Goal: Task Accomplishment & Management: Use online tool/utility

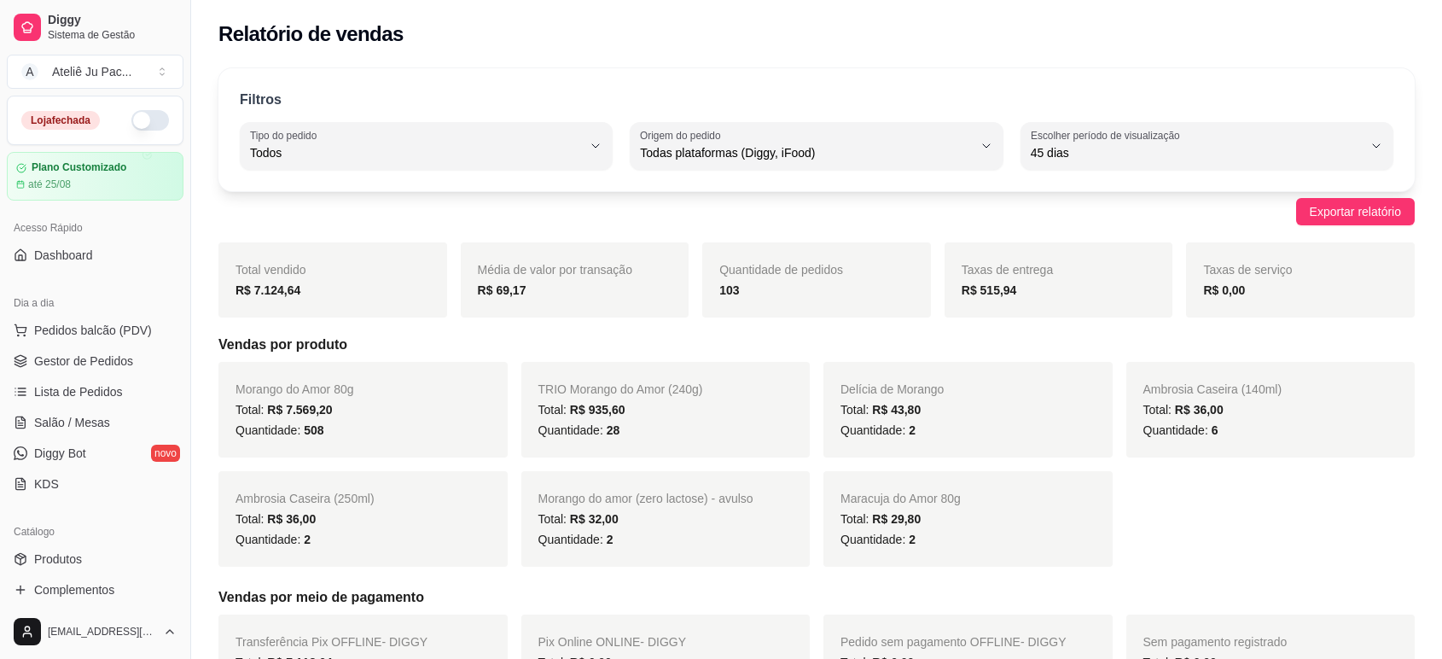
select select "ALL"
select select "45"
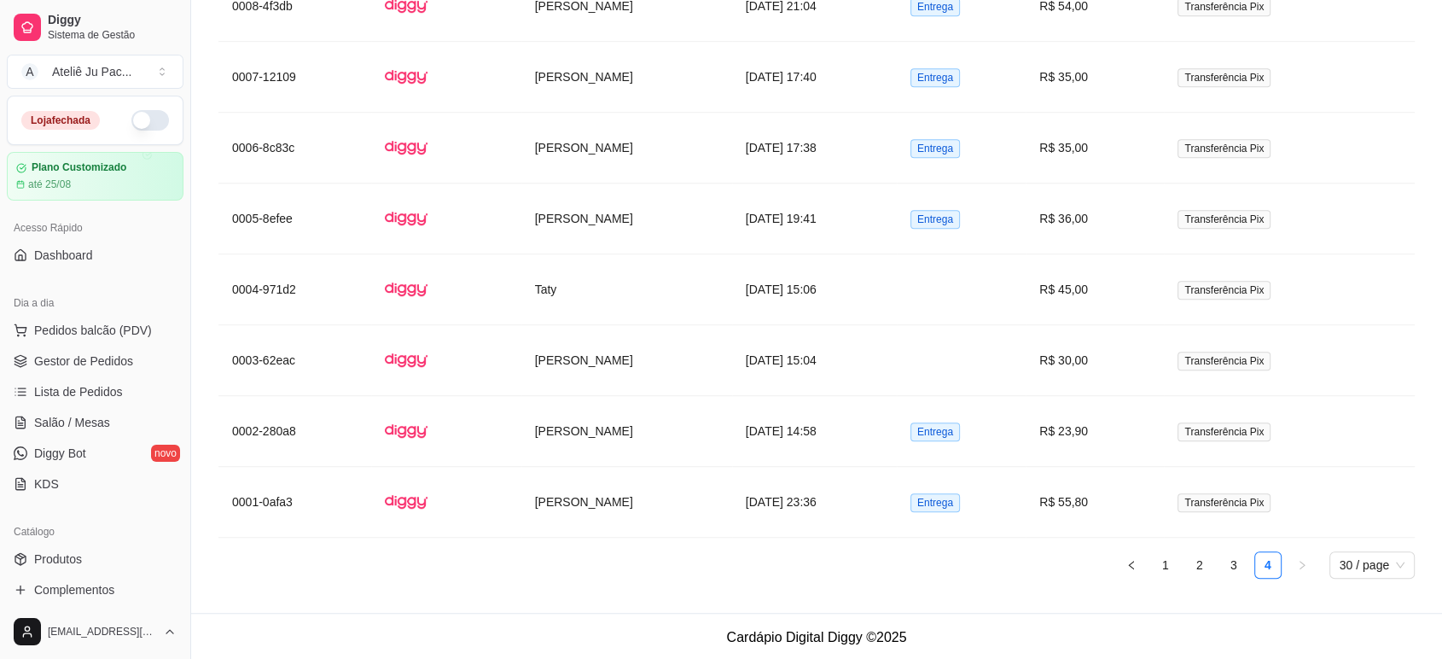
scroll to position [526, 0]
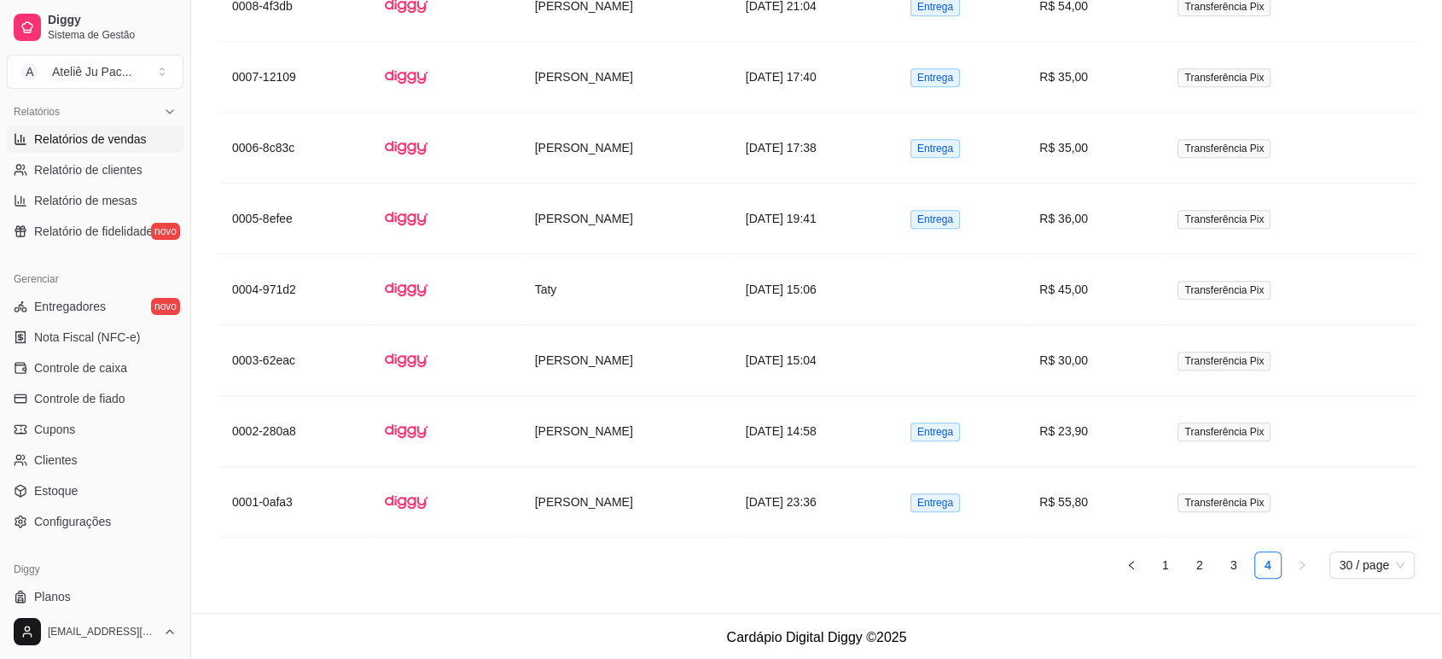
drag, startPoint x: 183, startPoint y: 410, endPoint x: 178, endPoint y: 446, distance: 37.1
click at [178, 445] on div "Diggy Sistema de Gestão A Ateliê Ju Pac ... Loja fechada Plano Customizado até …" at bounding box center [95, 329] width 190 height 659
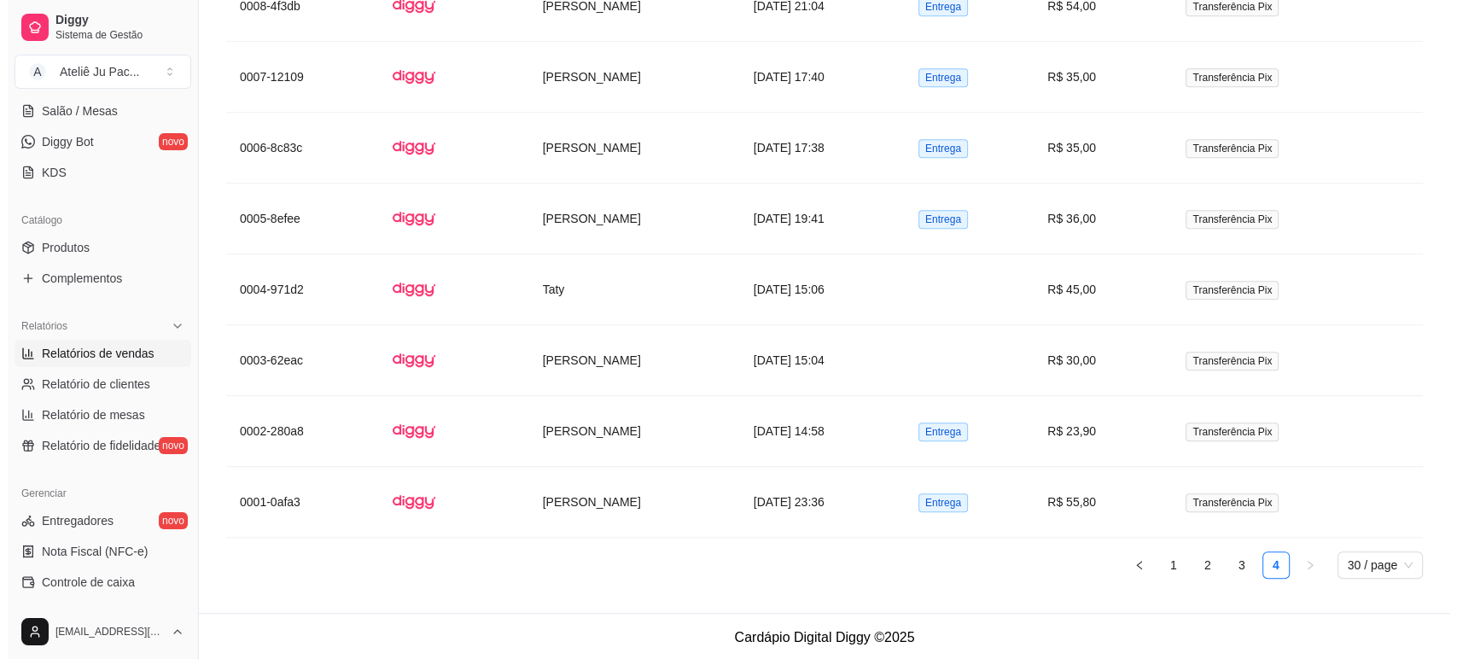
scroll to position [474, 0]
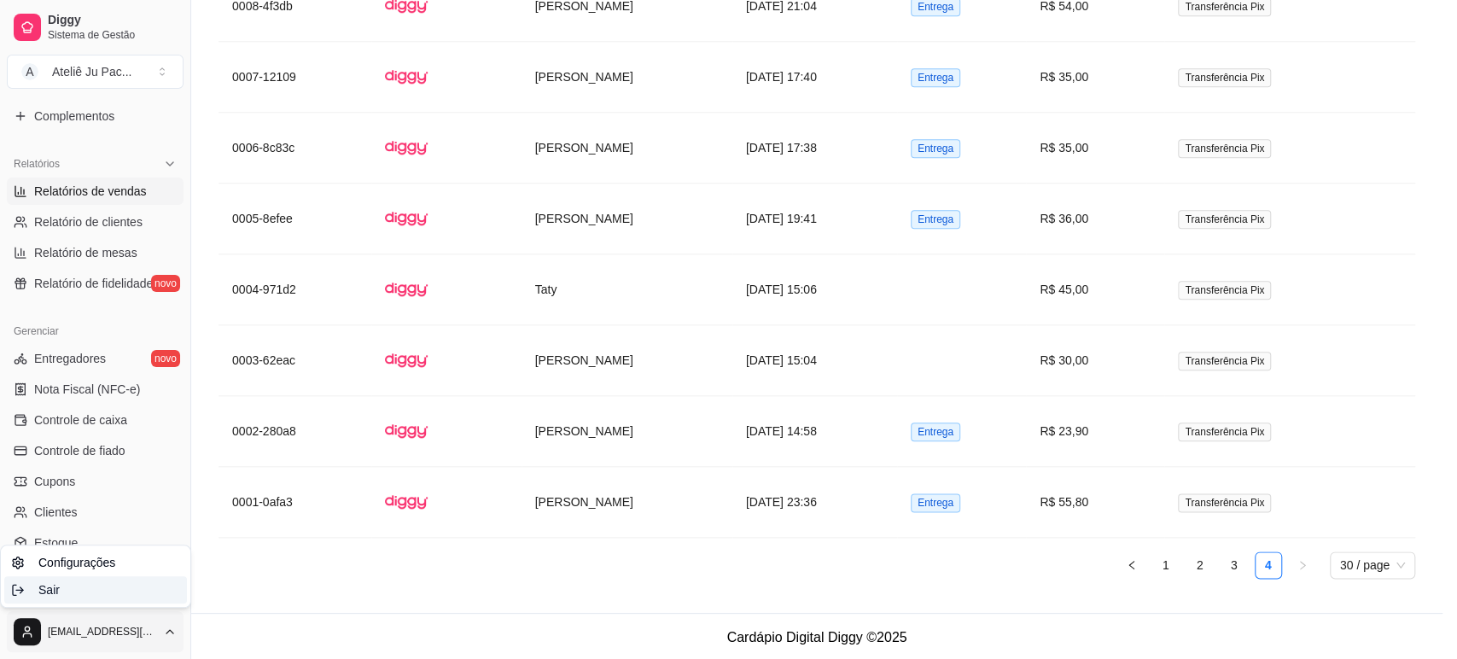
click at [111, 585] on div "Sair" at bounding box center [95, 589] width 183 height 27
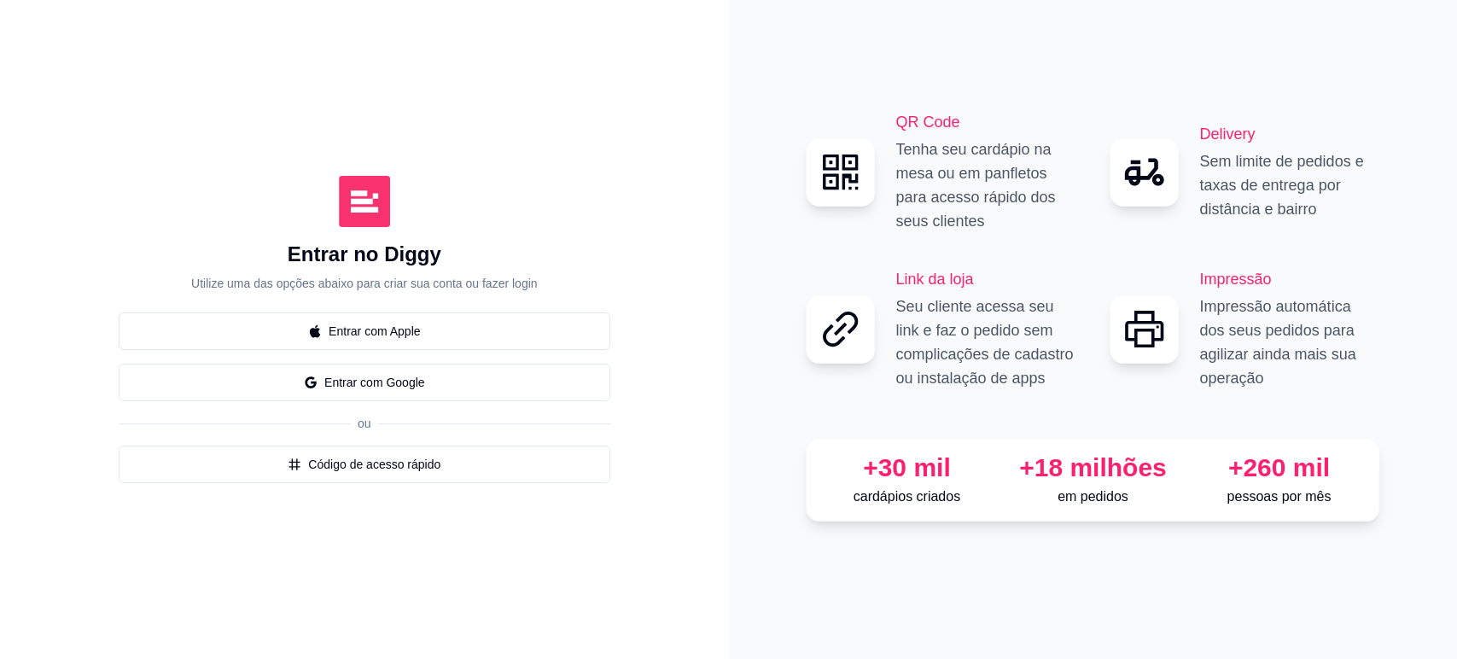
click at [396, 381] on button "Entrar com Google" at bounding box center [365, 383] width 492 height 38
select select "ALL"
select select "0"
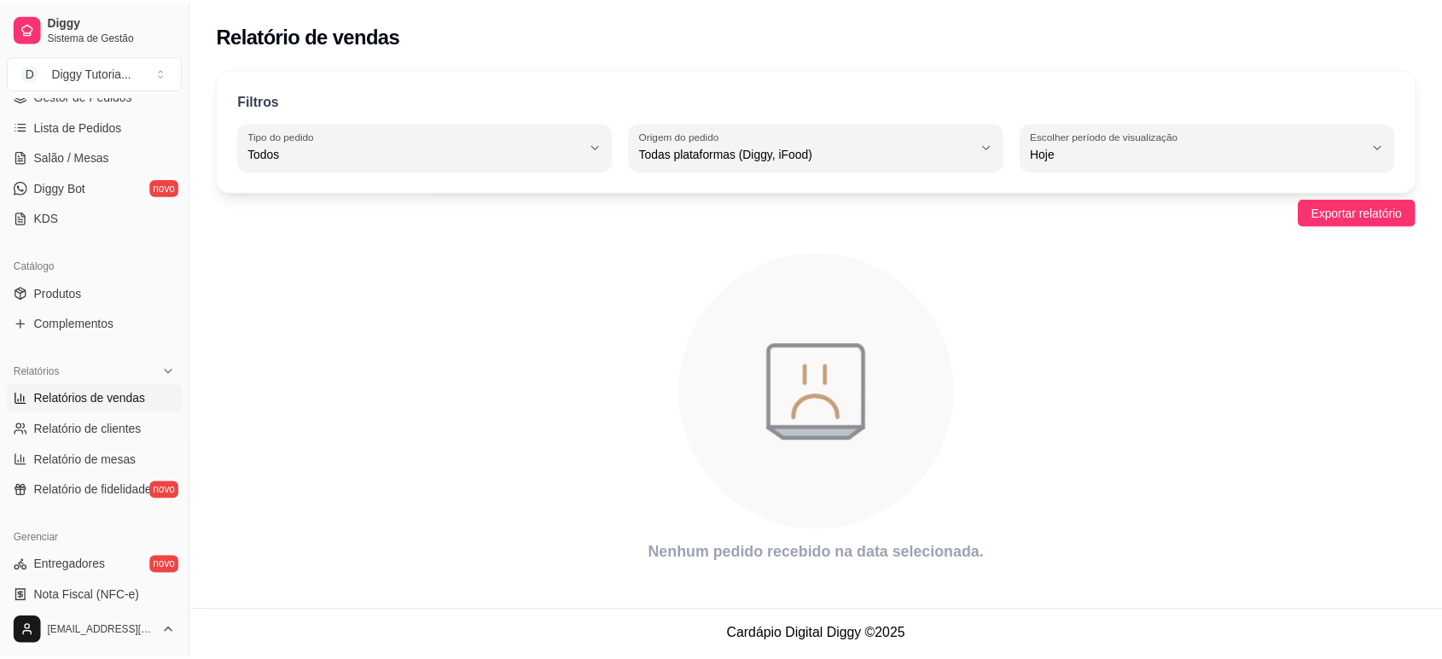
scroll to position [568, 0]
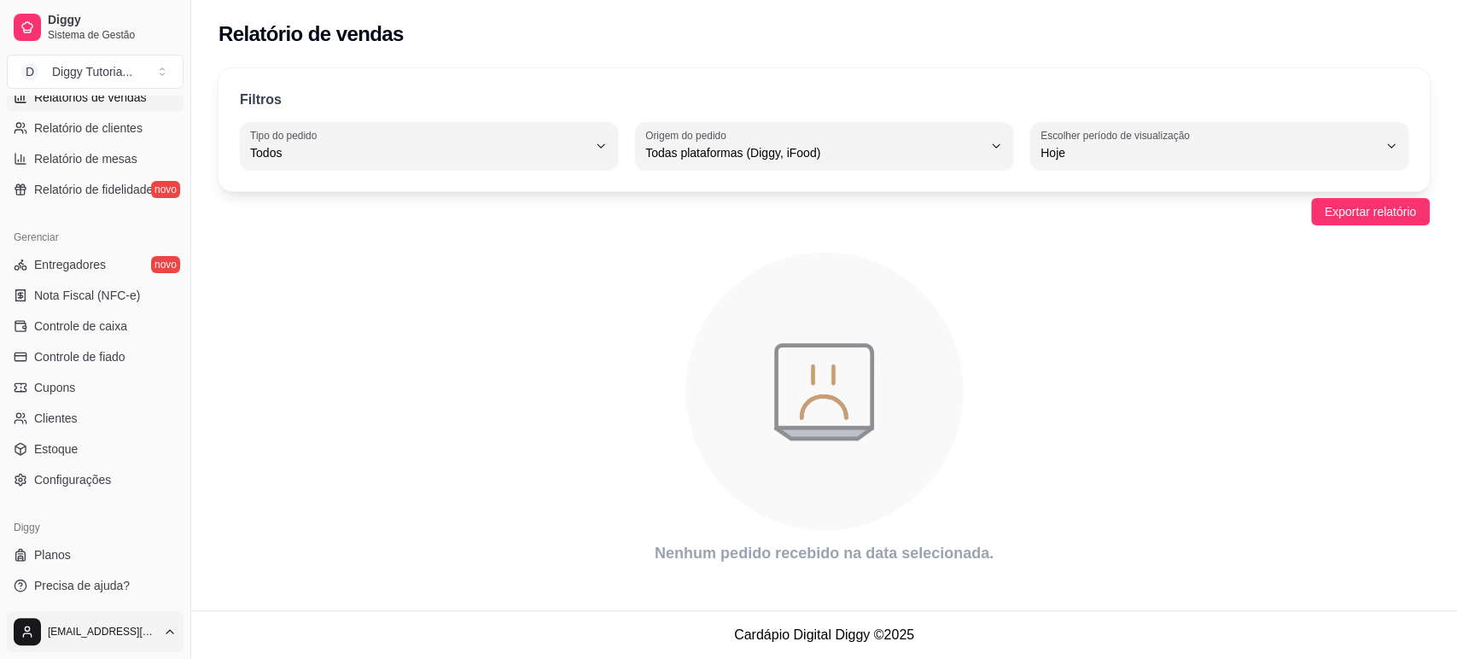
click at [168, 621] on html "Diggy Sistema de Gestão D Diggy Tutoria ... Loja aberta Período gratuito até 25…" at bounding box center [728, 329] width 1457 height 659
click at [92, 565] on span "Configurações" at bounding box center [76, 562] width 77 height 17
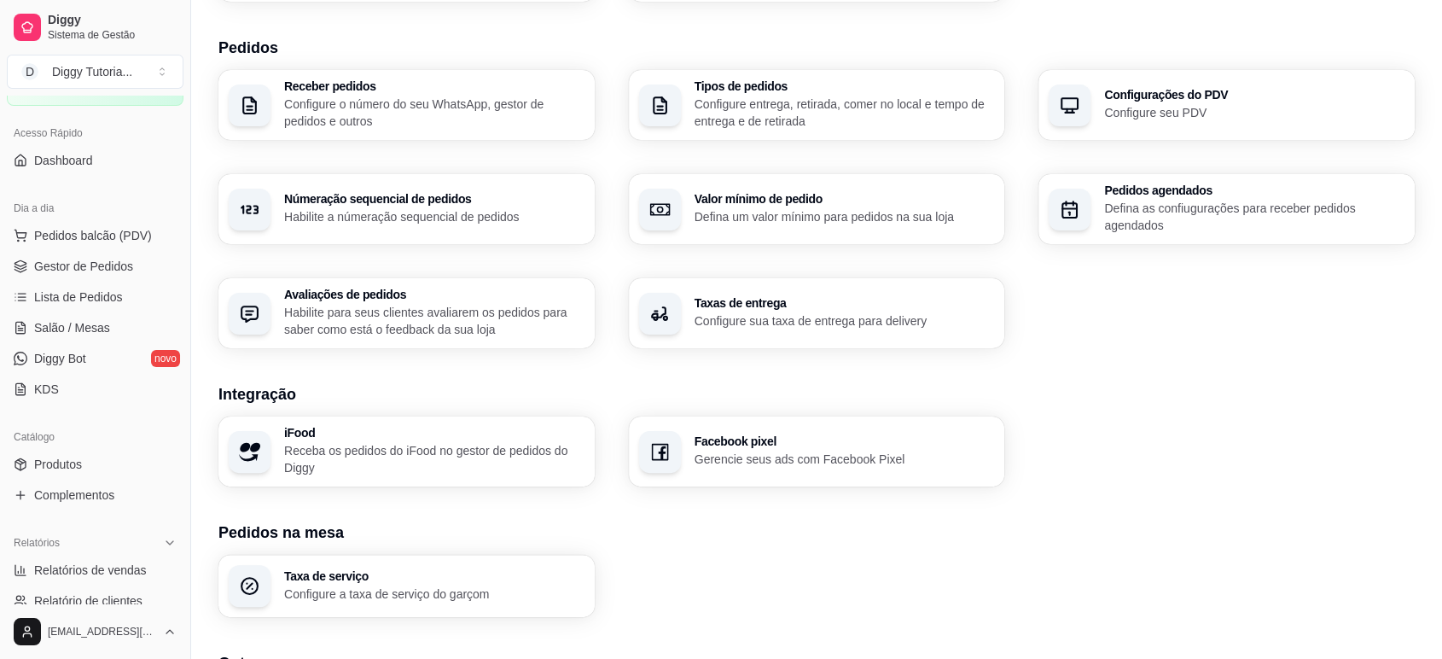
scroll to position [94, 0]
click at [74, 366] on span "Diggy Bot" at bounding box center [60, 359] width 52 height 17
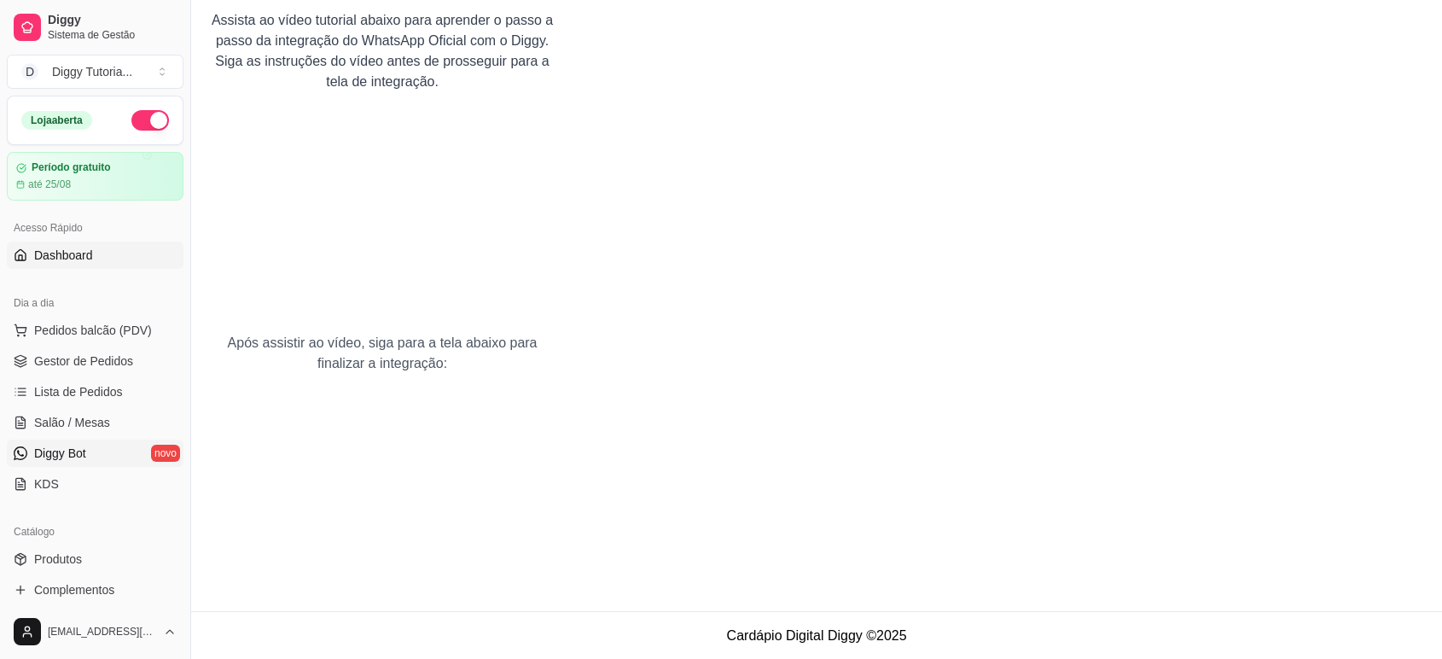
click at [76, 259] on span "Dashboard" at bounding box center [63, 255] width 59 height 17
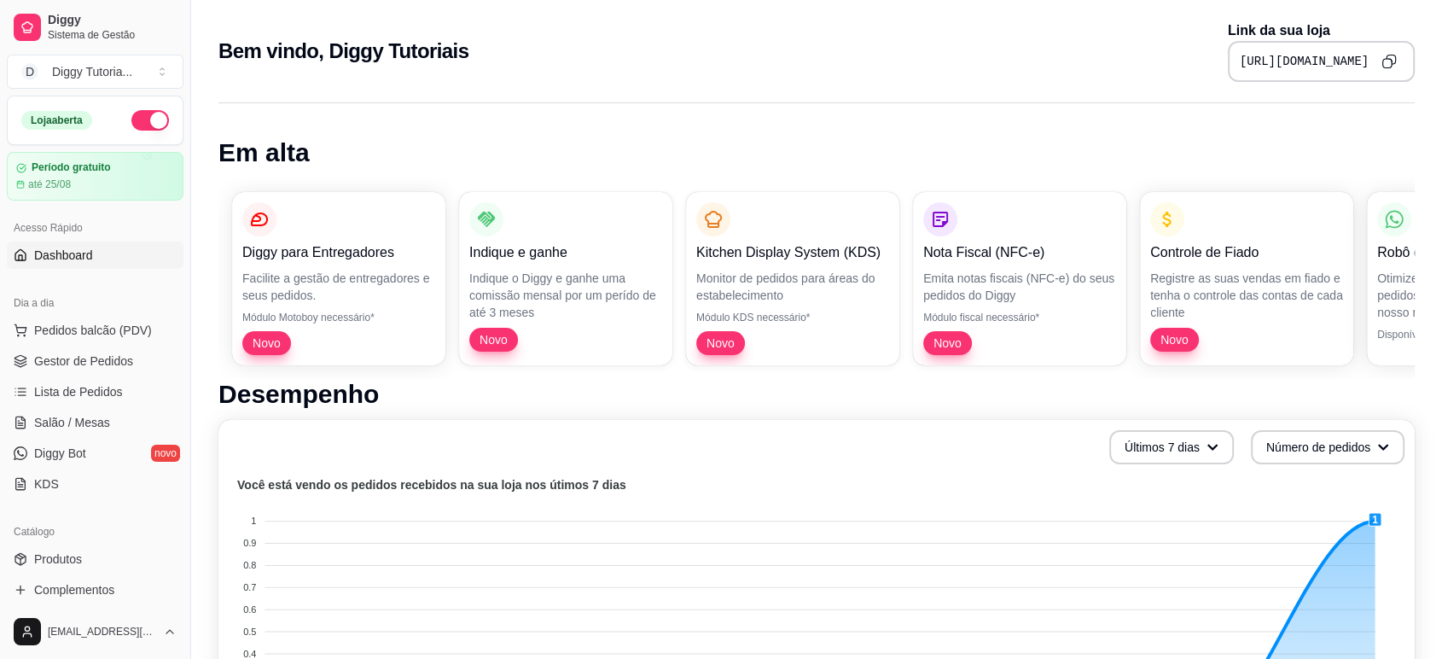
click at [1386, 55] on icon "Copy to clipboard" at bounding box center [1389, 61] width 15 height 15
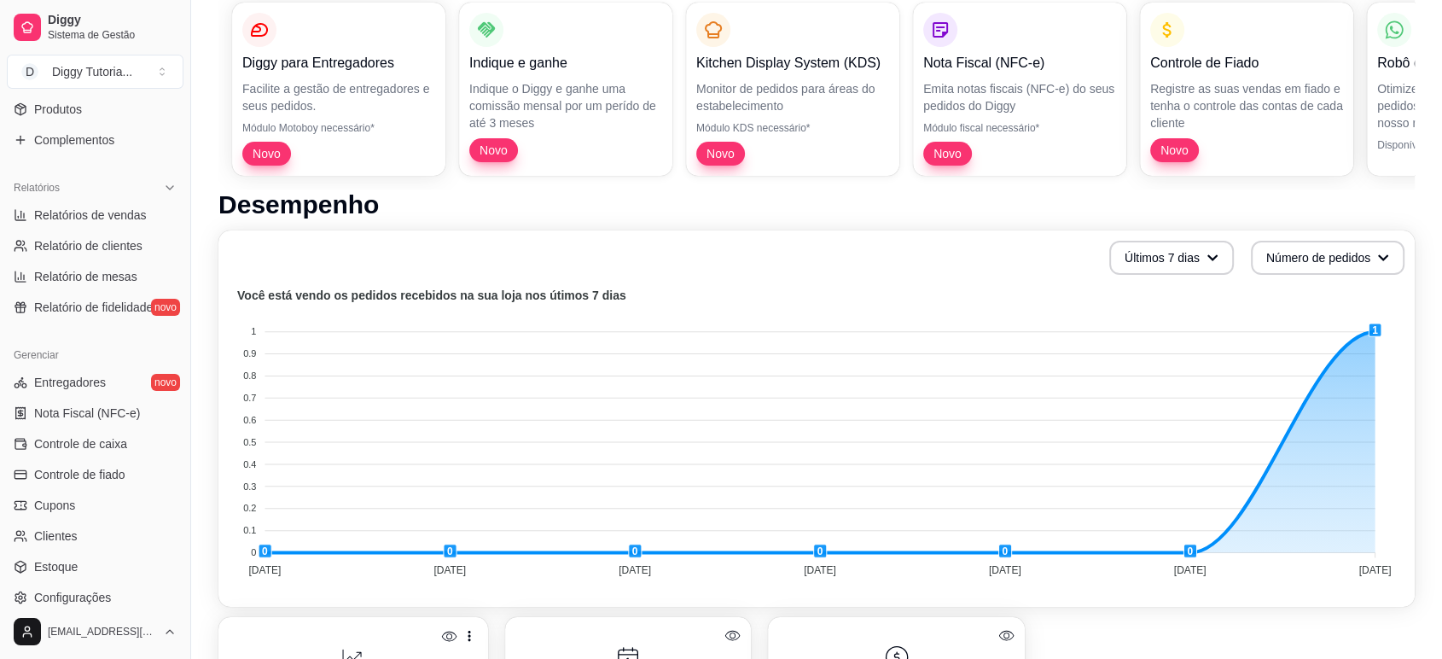
scroll to position [189, 0]
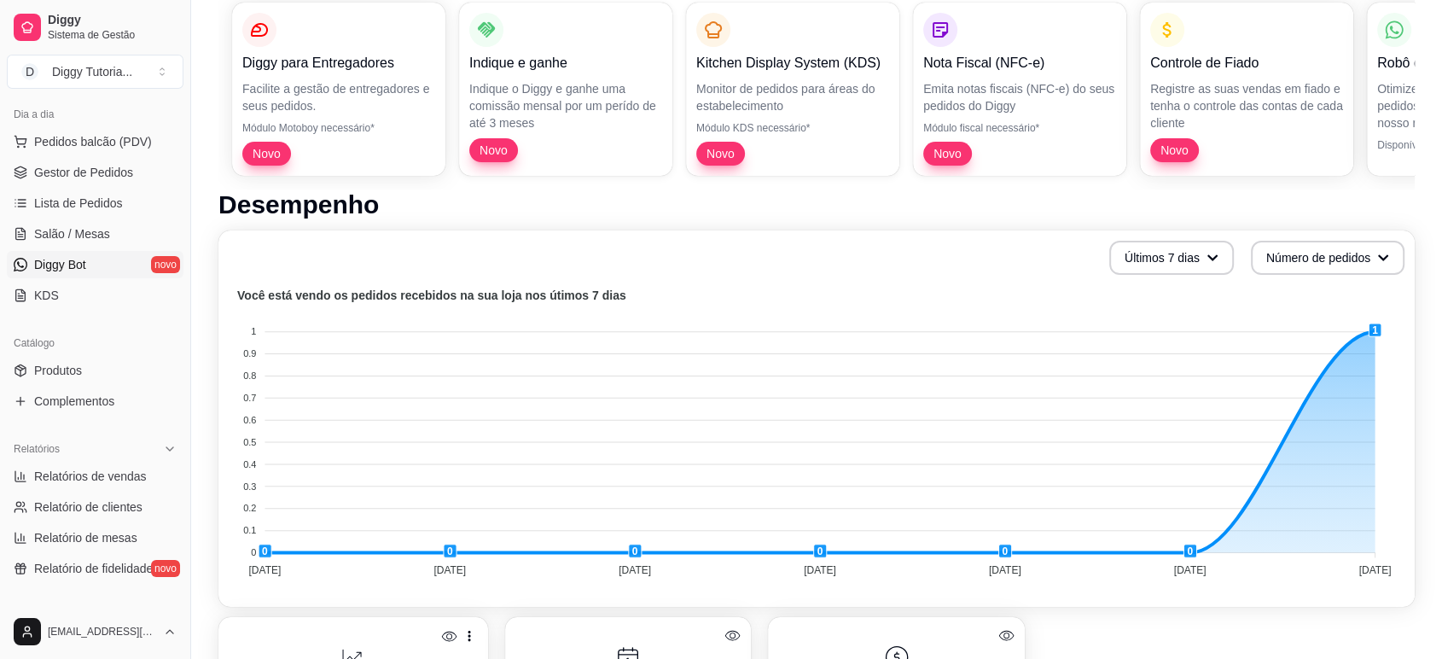
click at [79, 269] on span "Diggy Bot" at bounding box center [60, 264] width 52 height 17
